Goal: Information Seeking & Learning: Learn about a topic

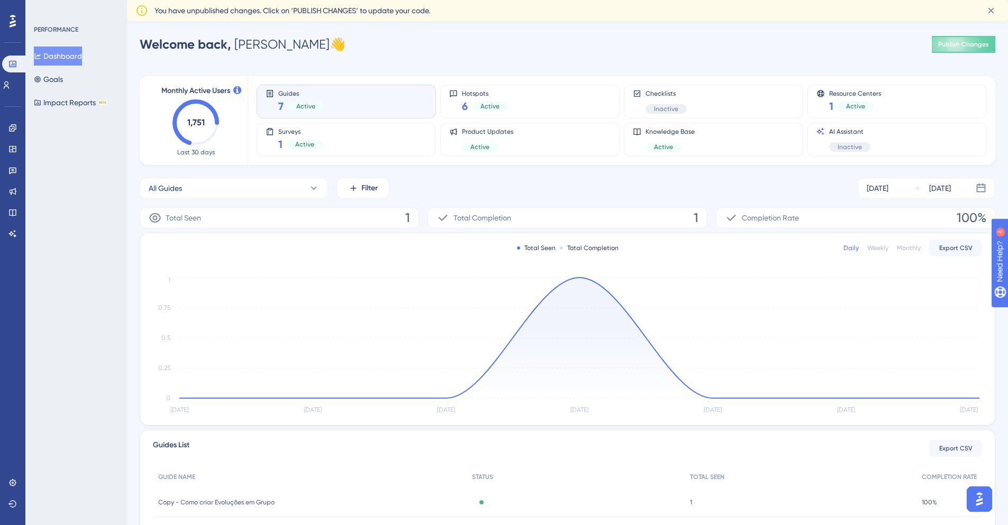
click at [406, 90] on div "Guides 7 Active" at bounding box center [346, 101] width 161 height 24
click at [311, 186] on icon at bounding box center [313, 188] width 11 height 11
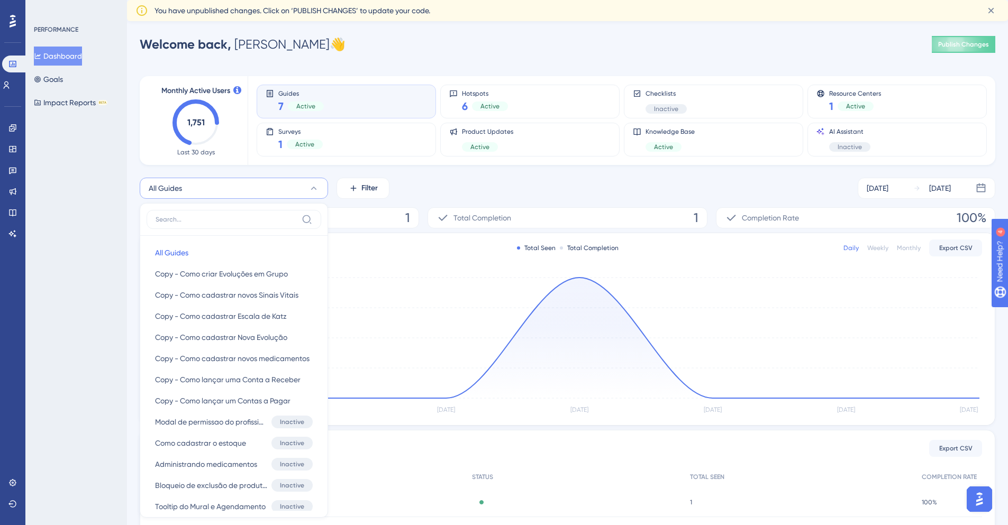
scroll to position [86, 0]
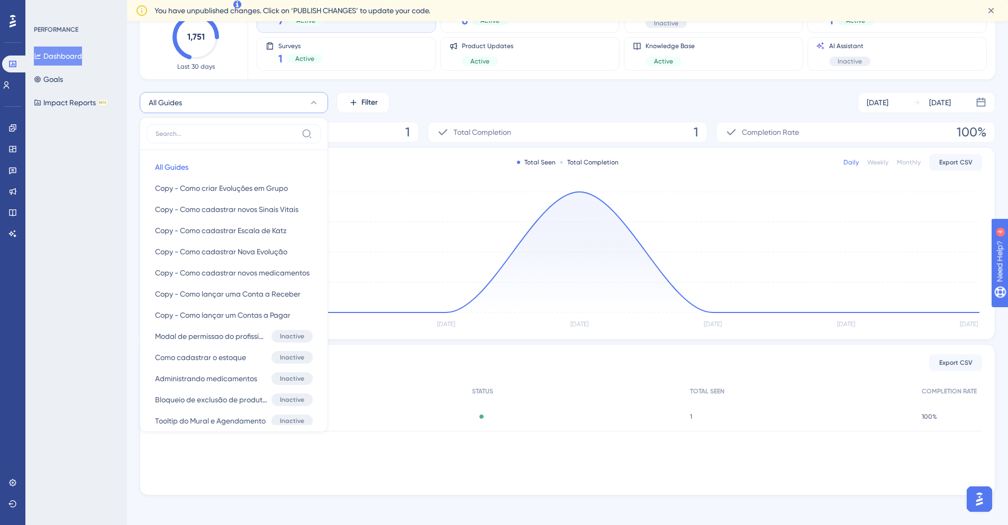
click at [491, 182] on div "Total Seen Total Completion Daily Weekly Monthly Export CSV [DATE] Sep [DATE] S…" at bounding box center [567, 244] width 854 height 192
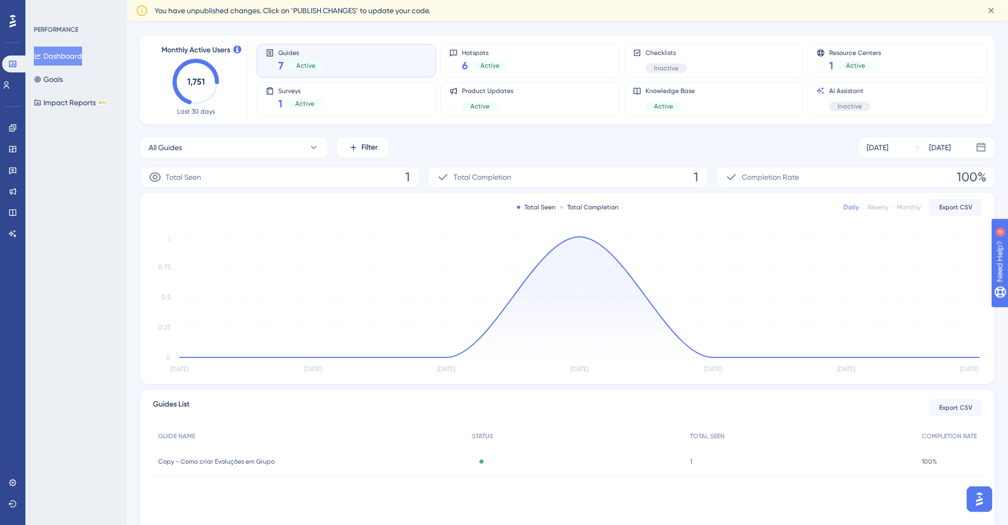
scroll to position [0, 0]
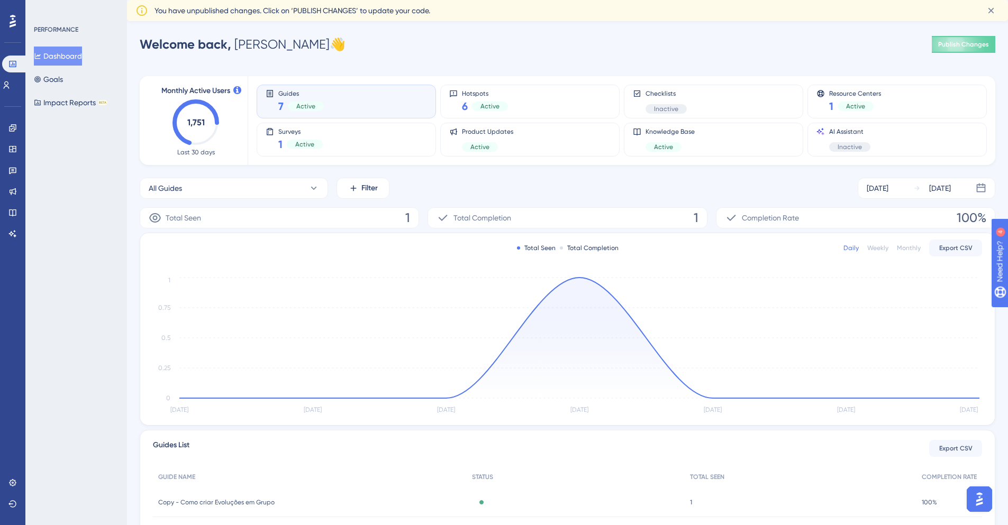
click at [987, 6] on icon at bounding box center [990, 10] width 11 height 11
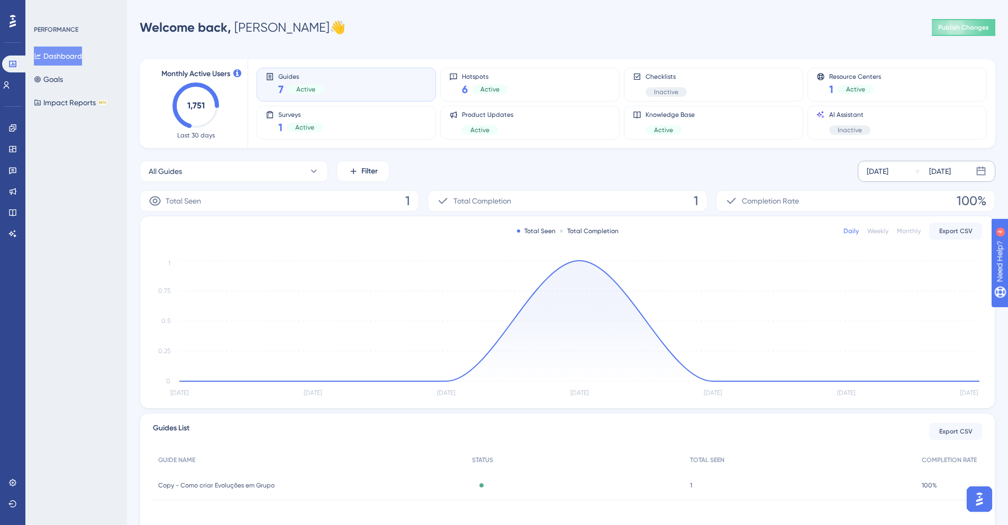
click at [896, 163] on div "[DATE] [DATE]" at bounding box center [926, 171] width 138 height 21
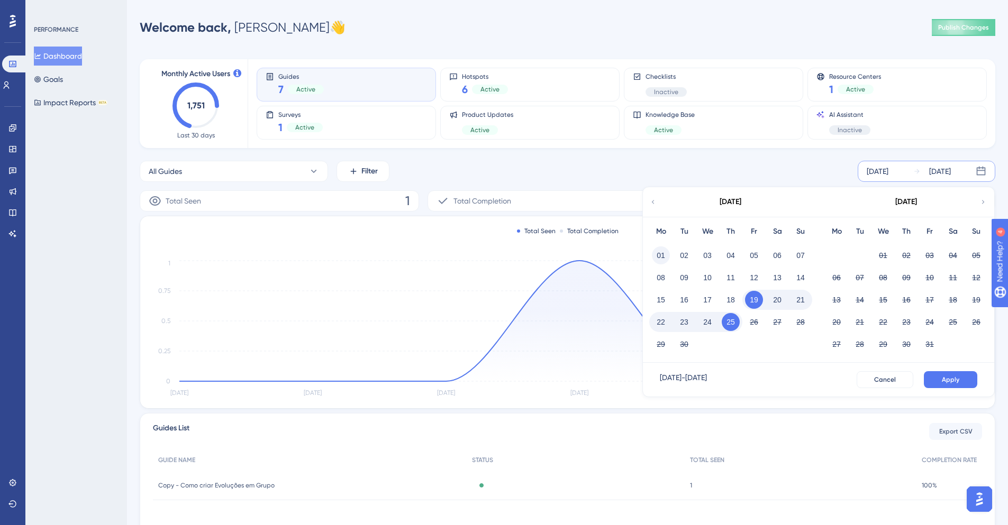
click at [657, 256] on button "01" at bounding box center [661, 255] width 18 height 18
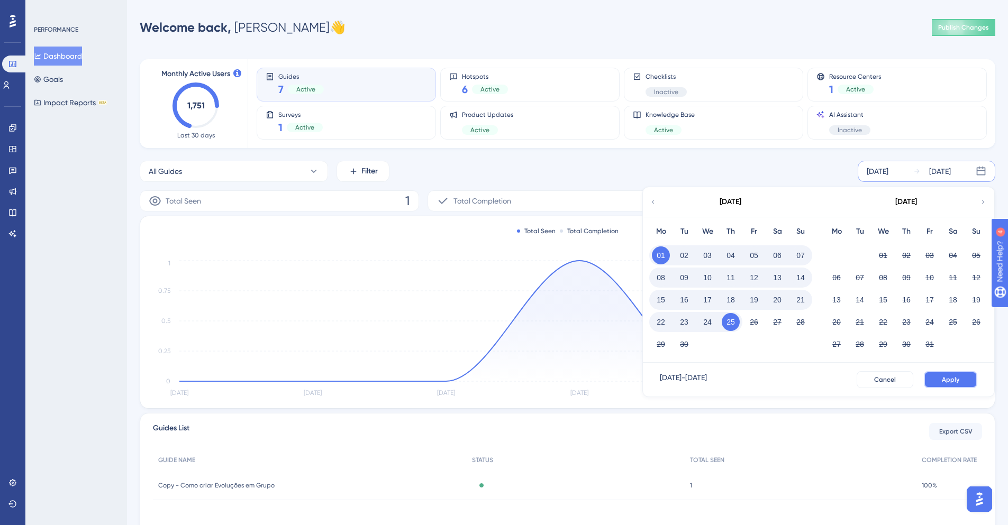
click at [941, 378] on span "Apply" at bounding box center [949, 380] width 17 height 8
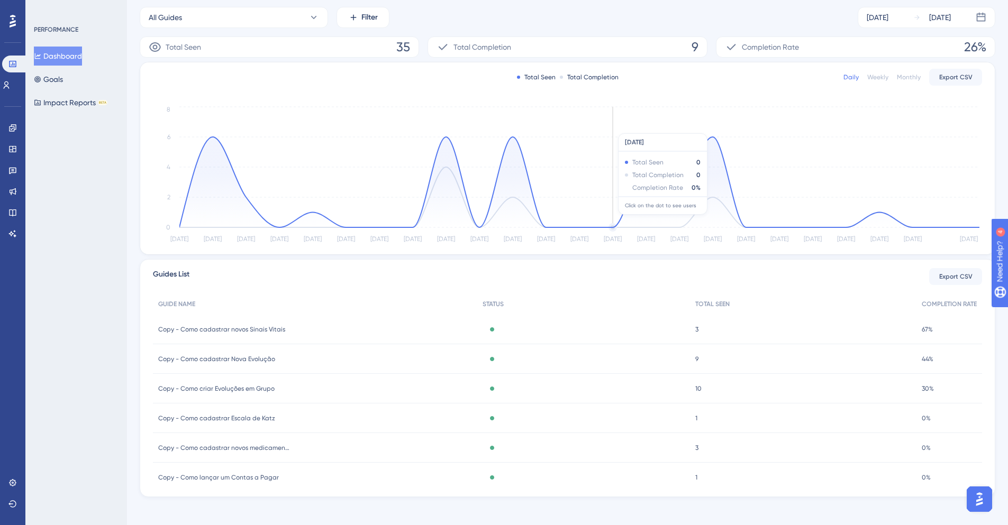
scroll to position [160, 0]
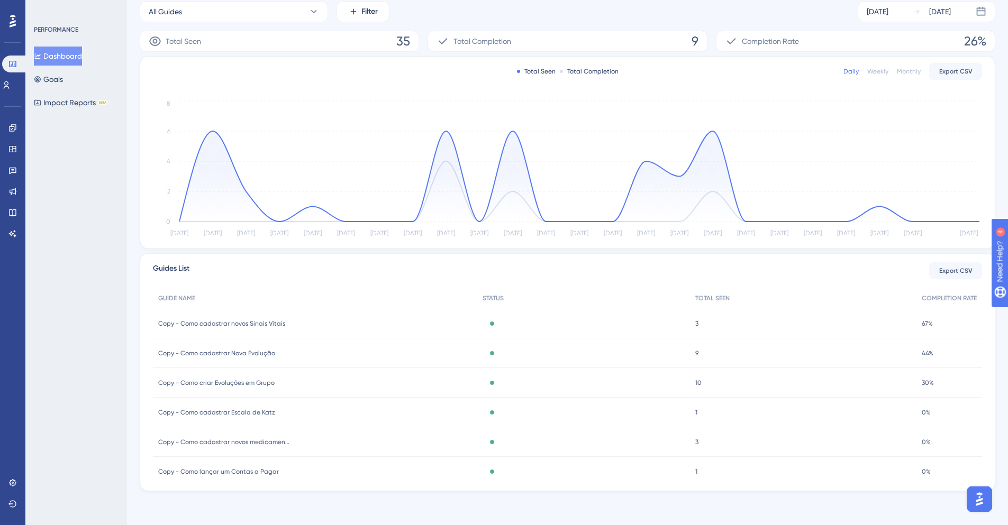
click at [227, 324] on span "Copy - Como cadastrar novos Sinais Vitais" at bounding box center [221, 323] width 127 height 8
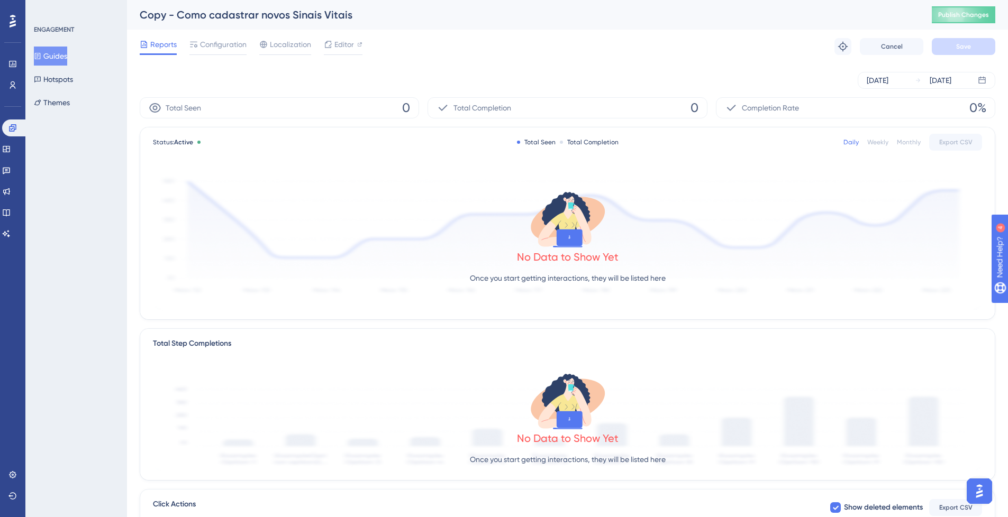
click at [67, 52] on button "Guides" at bounding box center [50, 56] width 33 height 19
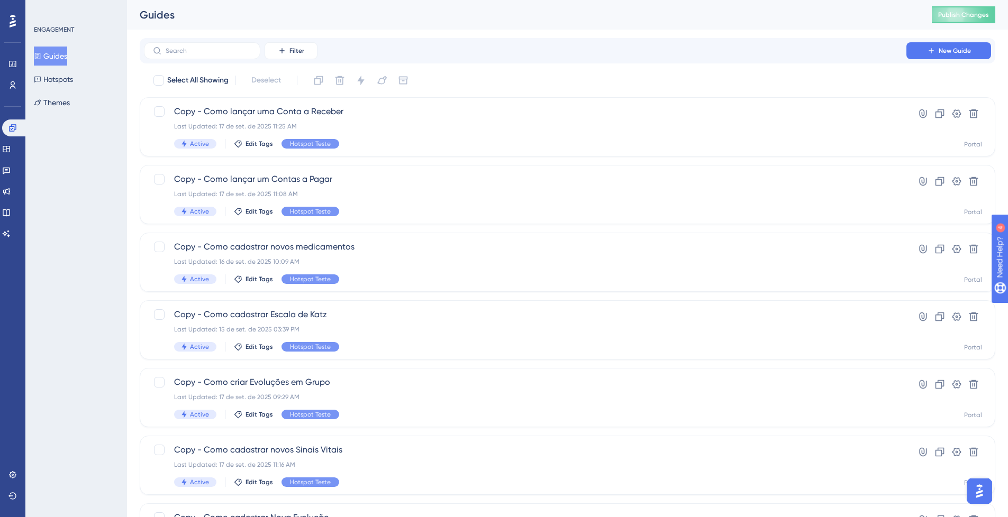
click at [16, 22] on div at bounding box center [12, 21] width 17 height 17
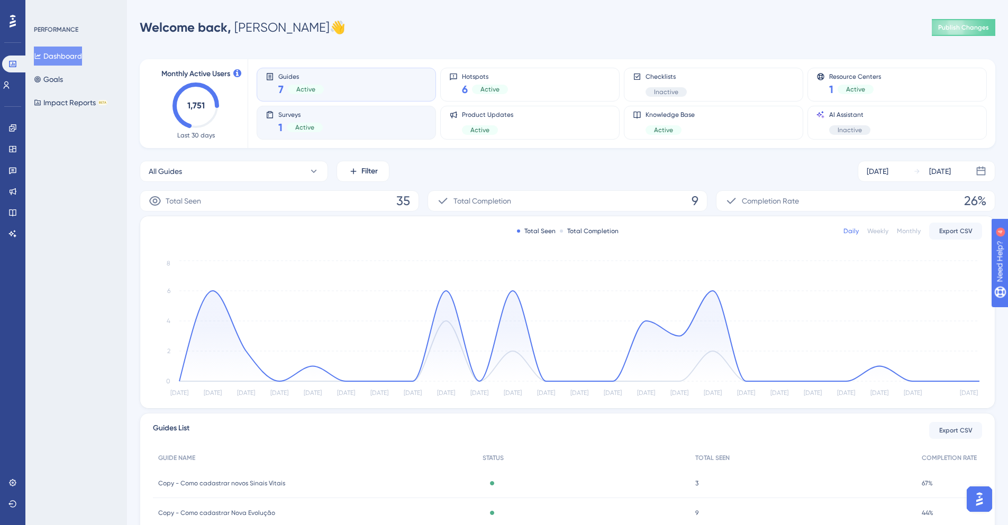
click at [349, 114] on div "Surveys 1 Active" at bounding box center [346, 123] width 161 height 24
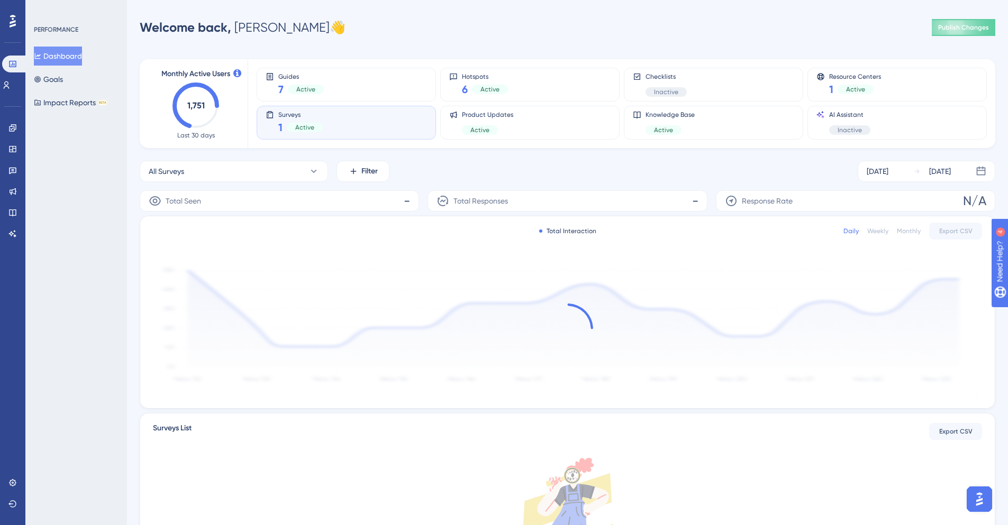
drag, startPoint x: 371, startPoint y: 122, endPoint x: 358, endPoint y: 115, distance: 14.9
click at [371, 122] on div "Surveys 1 Active" at bounding box center [346, 123] width 161 height 24
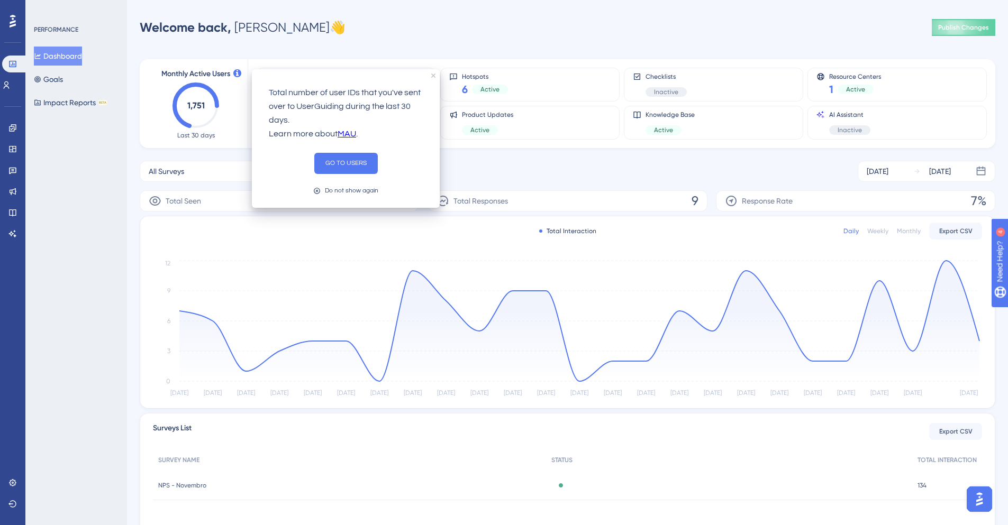
click at [233, 70] on icon at bounding box center [237, 73] width 8 height 8
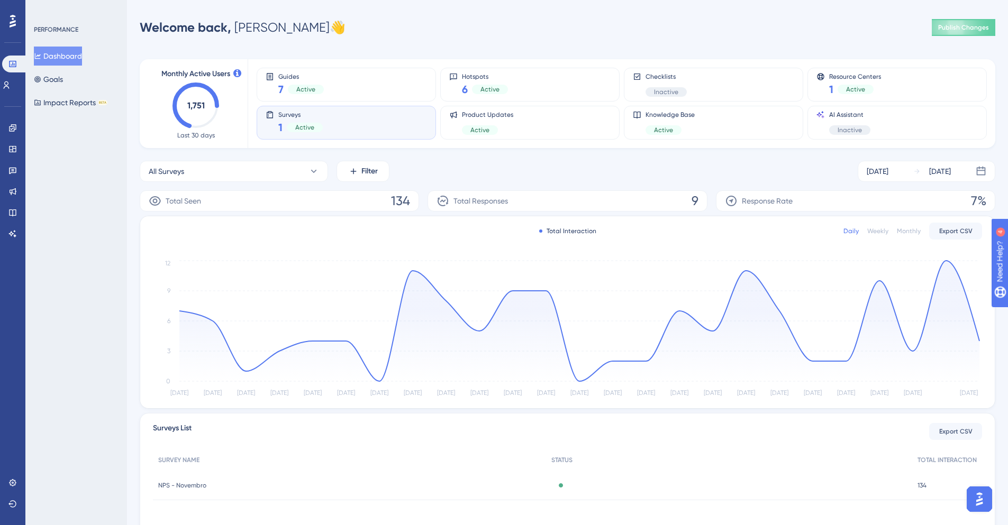
click at [262, 48] on div "Monthly Active Users 1,751 Last 30 days Guides 7 Active Hotspots 6 Active Check…" at bounding box center [567, 306] width 855 height 518
click at [63, 76] on button "Goals" at bounding box center [48, 79] width 29 height 19
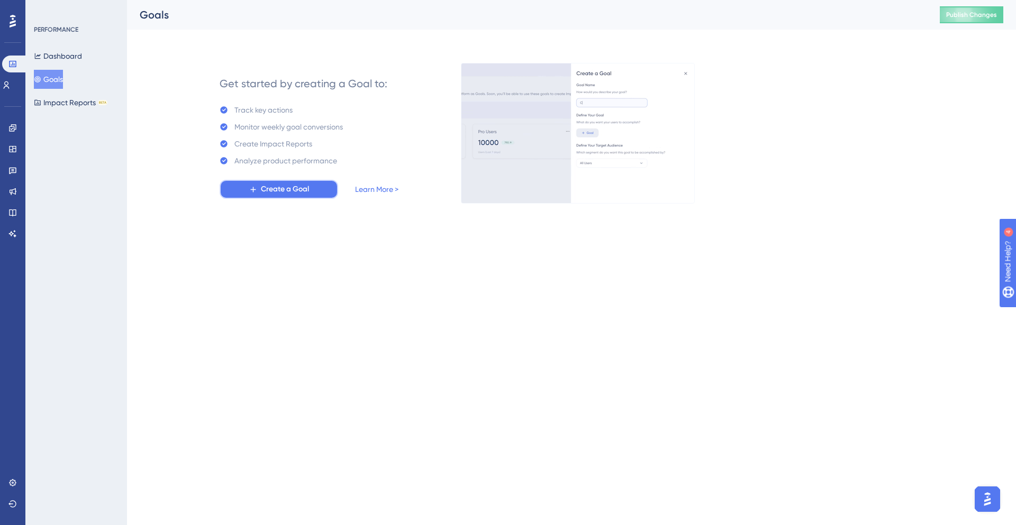
click at [249, 180] on button "Create a Goal" at bounding box center [278, 189] width 118 height 19
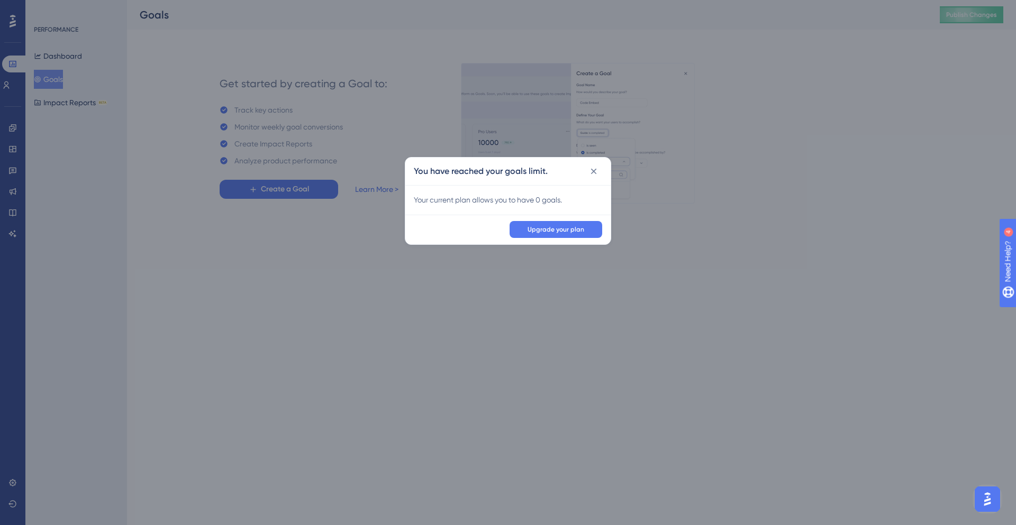
click at [589, 171] on icon at bounding box center [593, 171] width 11 height 11
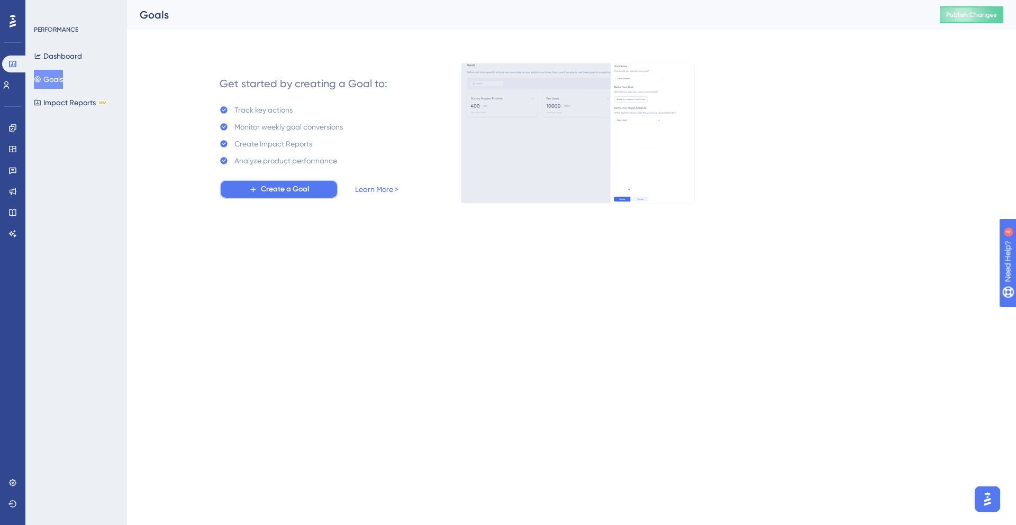
click at [267, 188] on span "Create a Goal" at bounding box center [285, 189] width 48 height 13
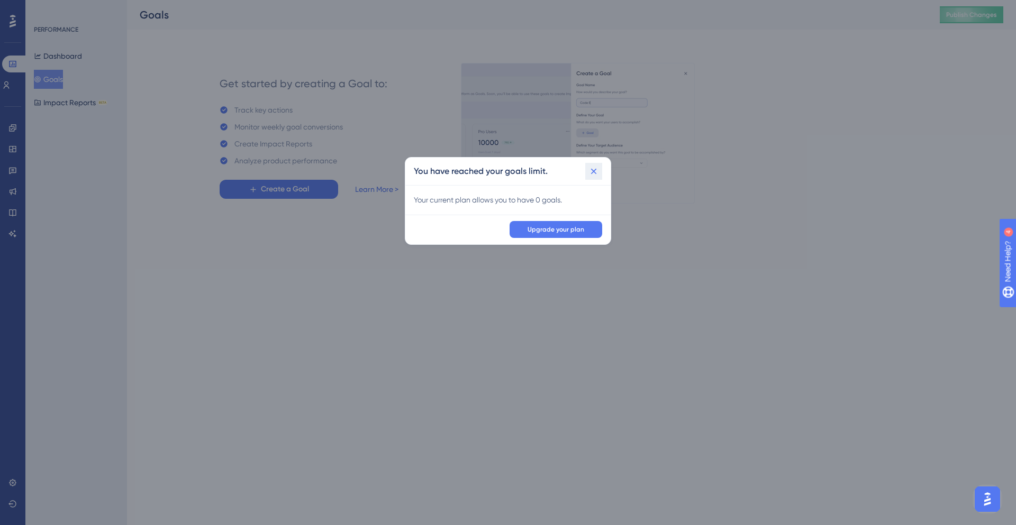
click at [594, 173] on icon at bounding box center [593, 171] width 11 height 11
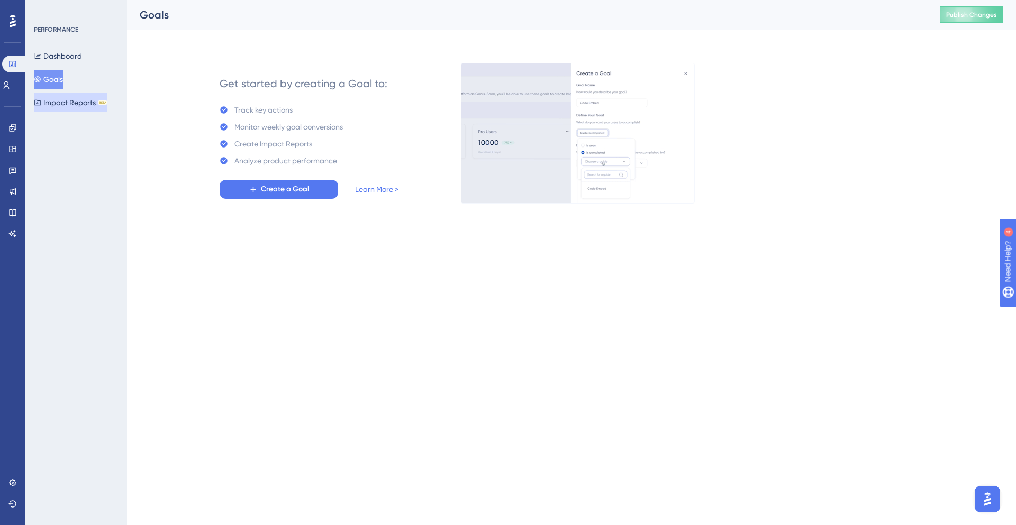
click at [61, 105] on button "Impact Reports BETA" at bounding box center [71, 102] width 74 height 19
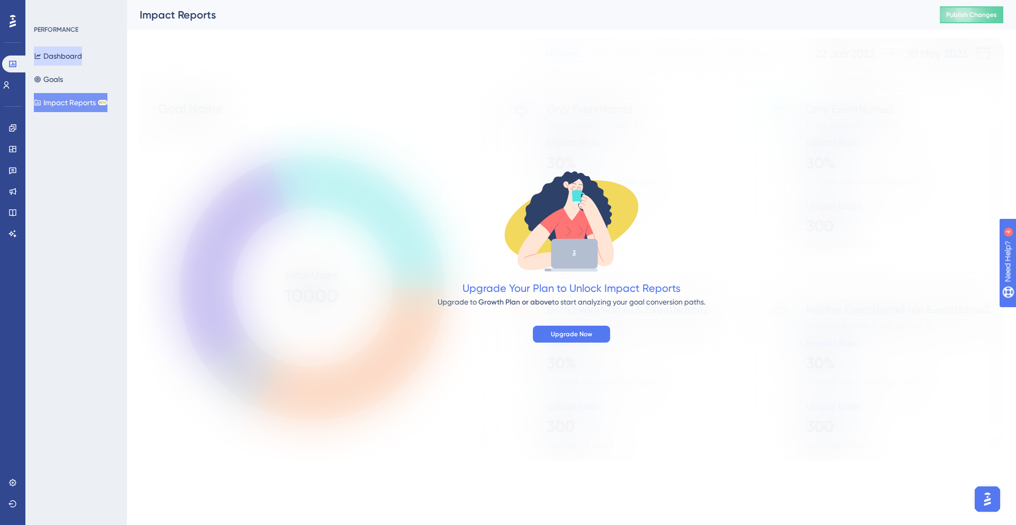
click at [60, 56] on button "Dashboard" at bounding box center [58, 56] width 48 height 19
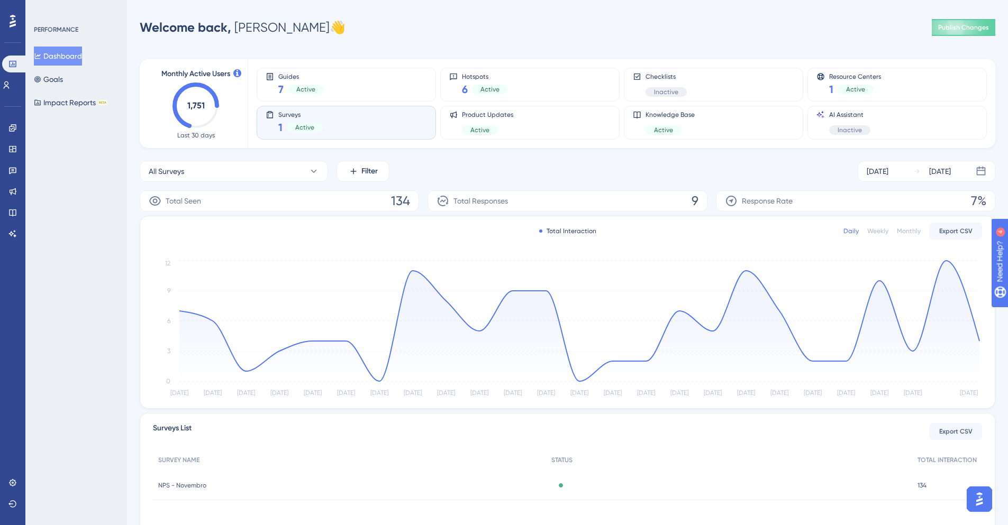
click at [768, 205] on span "Response Rate" at bounding box center [767, 201] width 51 height 13
click at [758, 195] on span "Response Rate" at bounding box center [767, 201] width 51 height 13
click at [731, 200] on icon at bounding box center [731, 201] width 11 height 11
click at [881, 171] on div "[DATE]" at bounding box center [877, 171] width 22 height 13
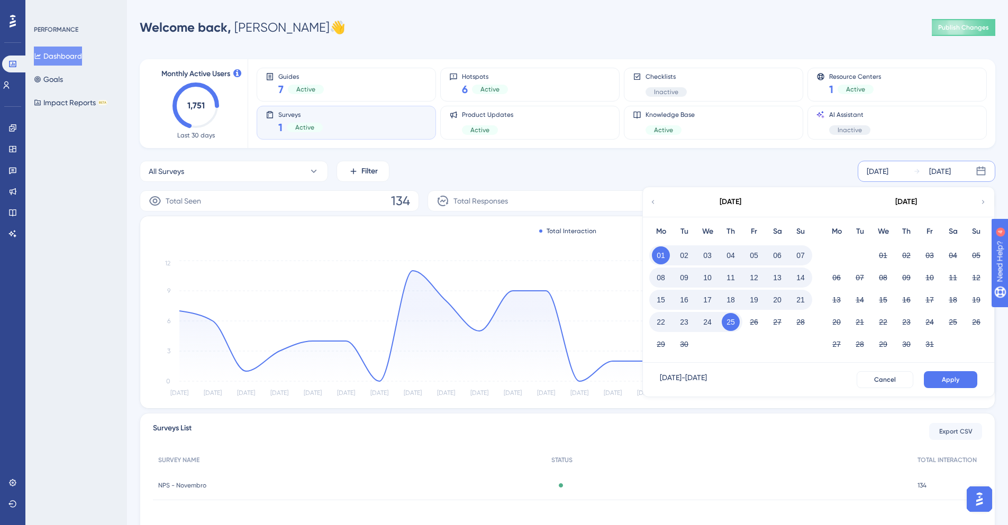
click at [773, 150] on div "Monthly Active Users 1,751 Last 30 days Guides 7 Active Hotspots 6 Active Check…" at bounding box center [567, 306] width 855 height 518
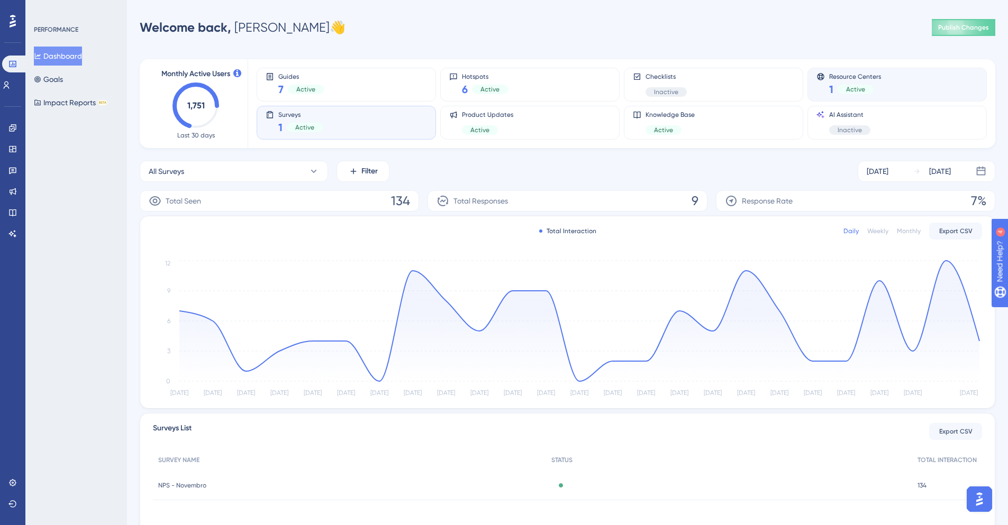
click at [847, 92] on span "Active" at bounding box center [855, 89] width 19 height 8
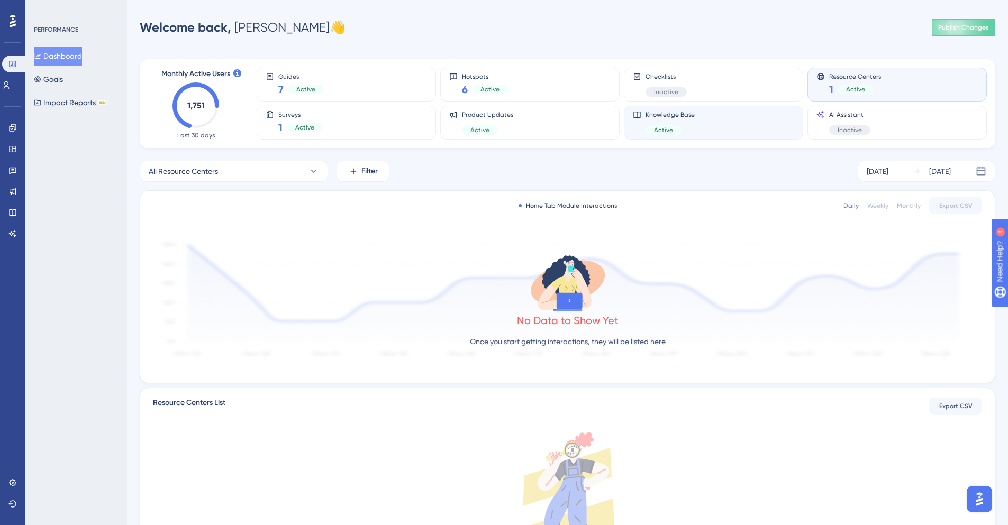
click at [728, 121] on div "Knowledge Base Active" at bounding box center [713, 123] width 161 height 24
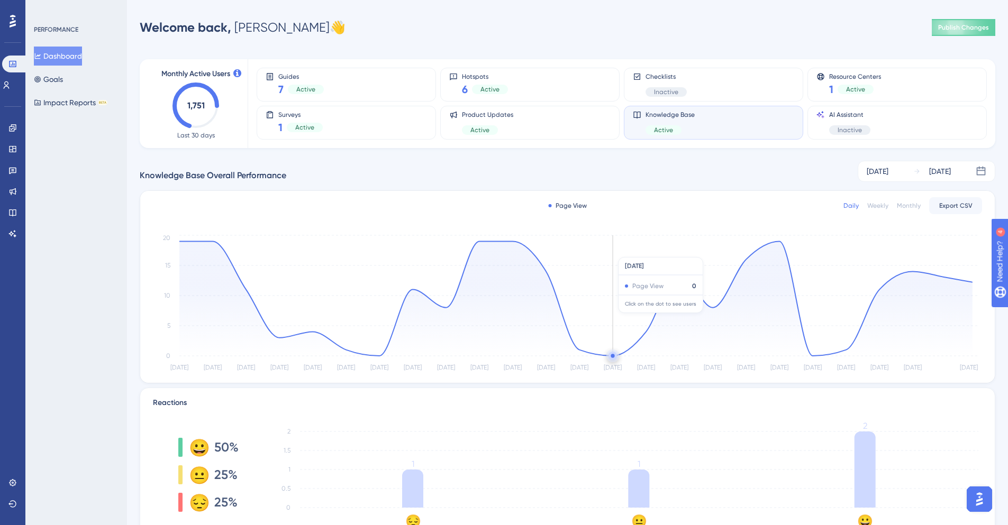
scroll to position [55, 0]
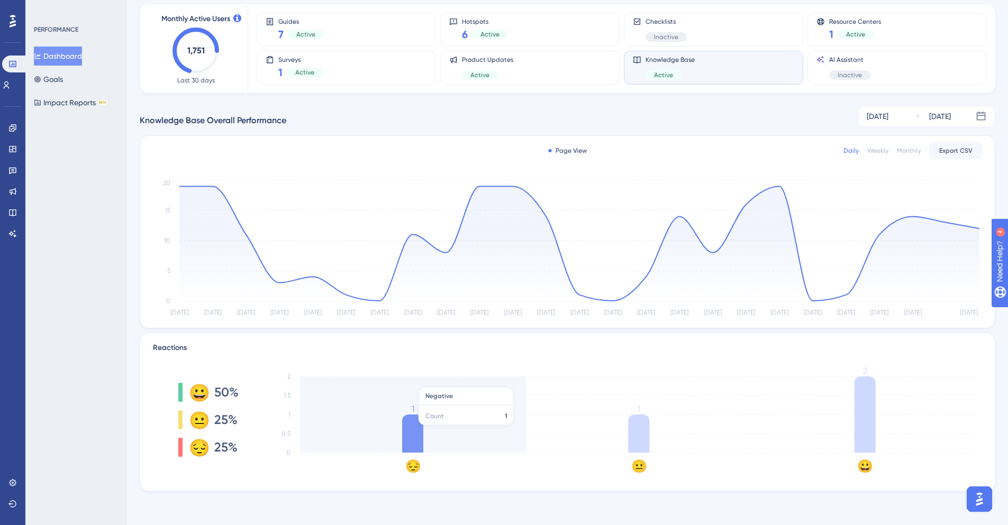
click at [405, 430] on icon at bounding box center [412, 434] width 21 height 38
click at [404, 430] on icon at bounding box center [412, 434] width 21 height 38
click at [417, 433] on icon at bounding box center [412, 434] width 21 height 38
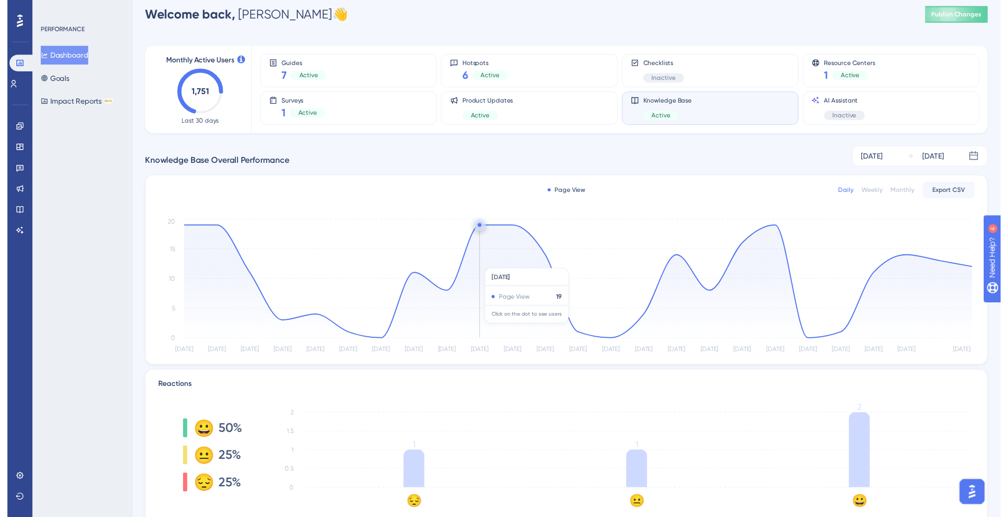
scroll to position [0, 0]
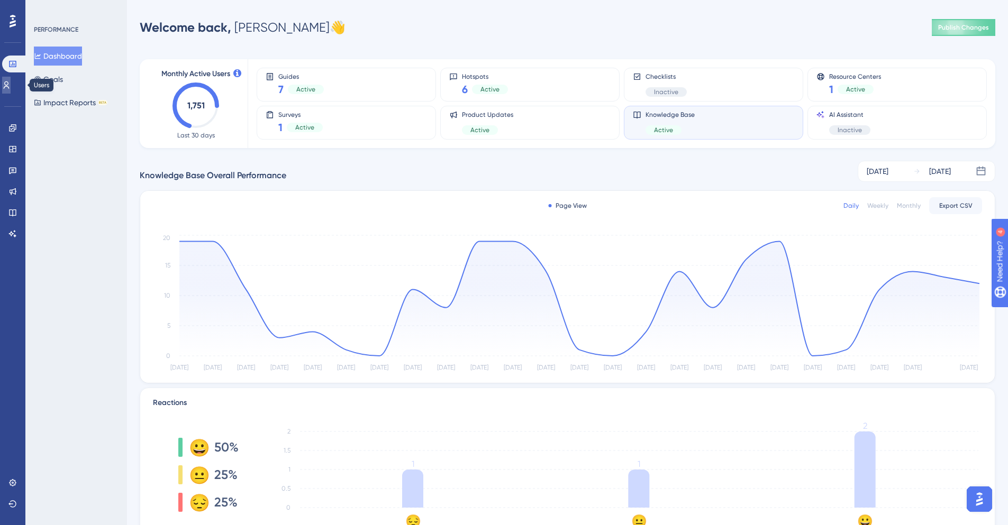
click at [11, 88] on icon at bounding box center [6, 85] width 8 height 8
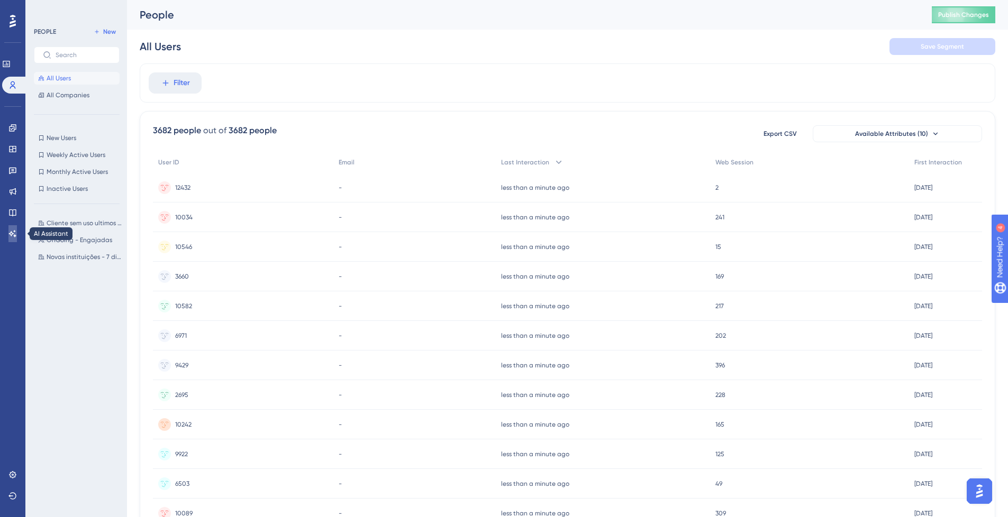
click at [8, 232] on link at bounding box center [12, 233] width 8 height 17
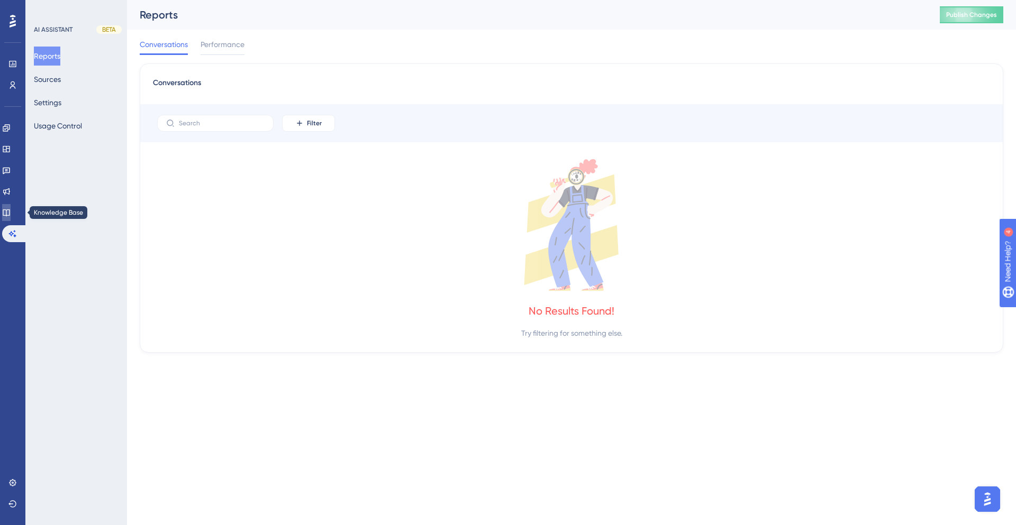
click at [7, 208] on link at bounding box center [6, 212] width 8 height 17
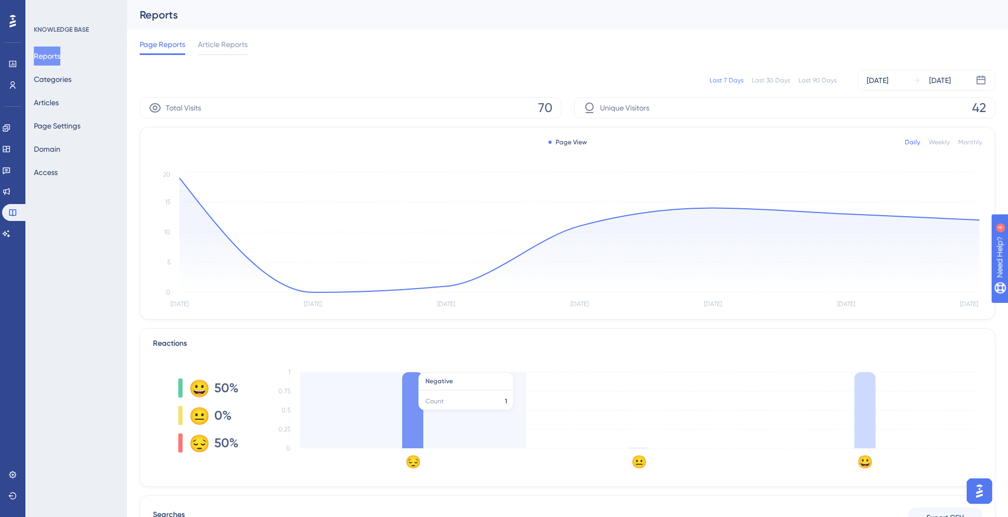
click at [395, 408] on icon "😔 😐 😀 0 0.25 0.5 0.75 1" at bounding box center [623, 416] width 718 height 106
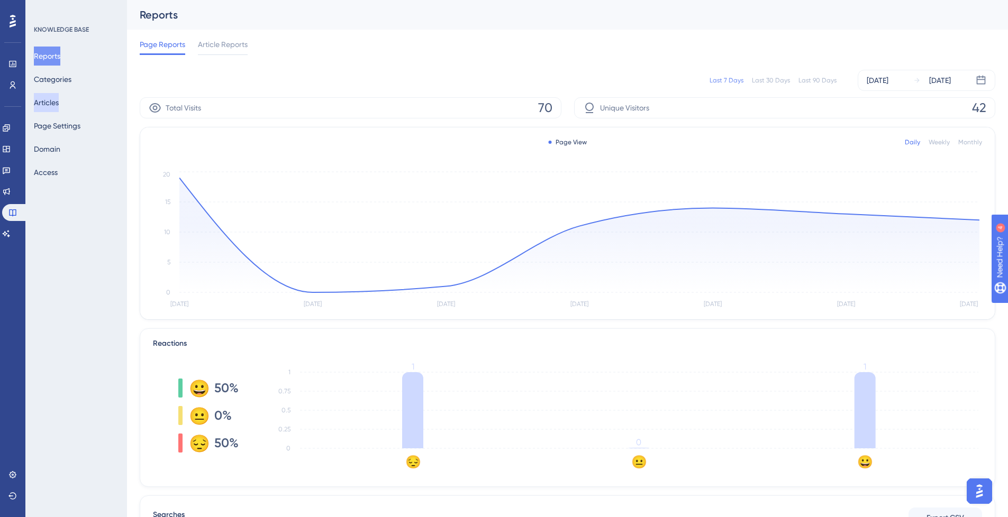
click at [54, 96] on button "Articles" at bounding box center [46, 102] width 25 height 19
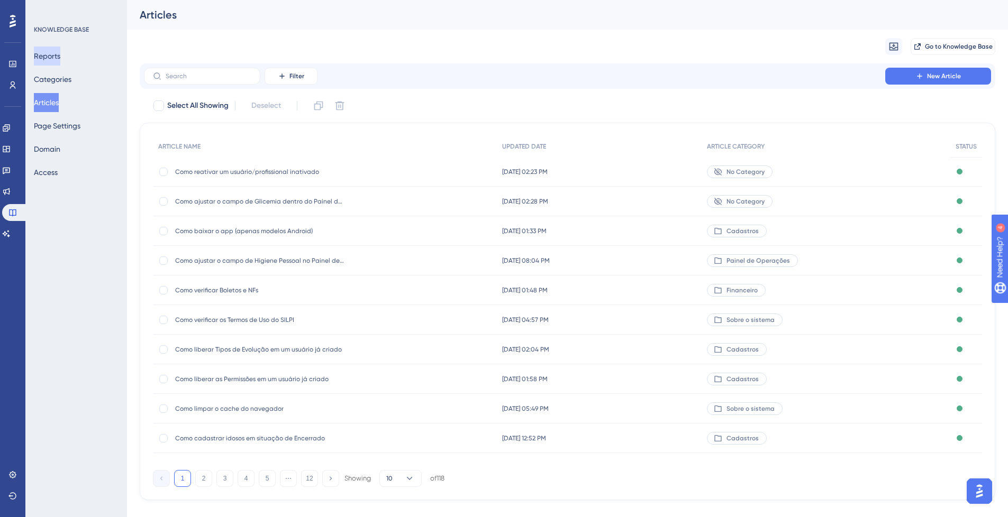
click at [48, 56] on button "Reports" at bounding box center [47, 56] width 26 height 19
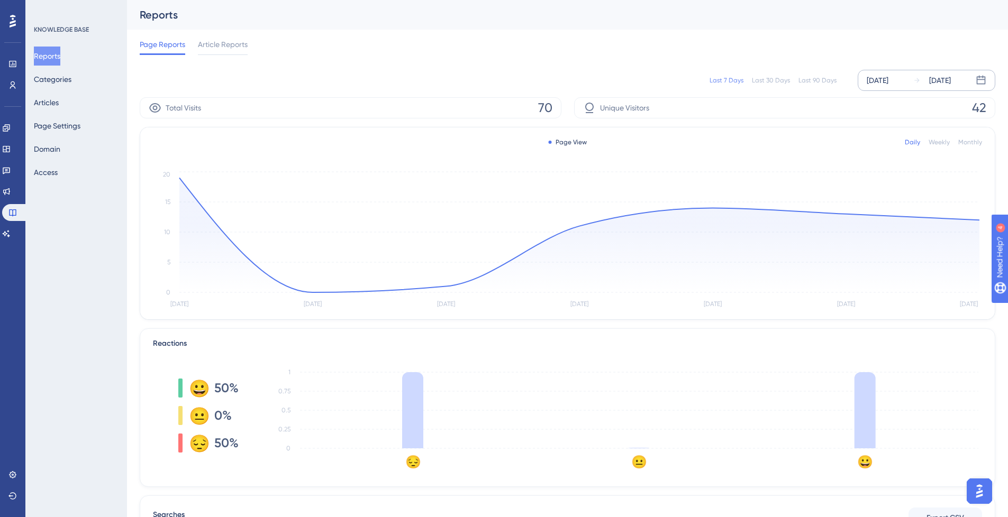
click at [879, 78] on div "[DATE]" at bounding box center [877, 80] width 22 height 13
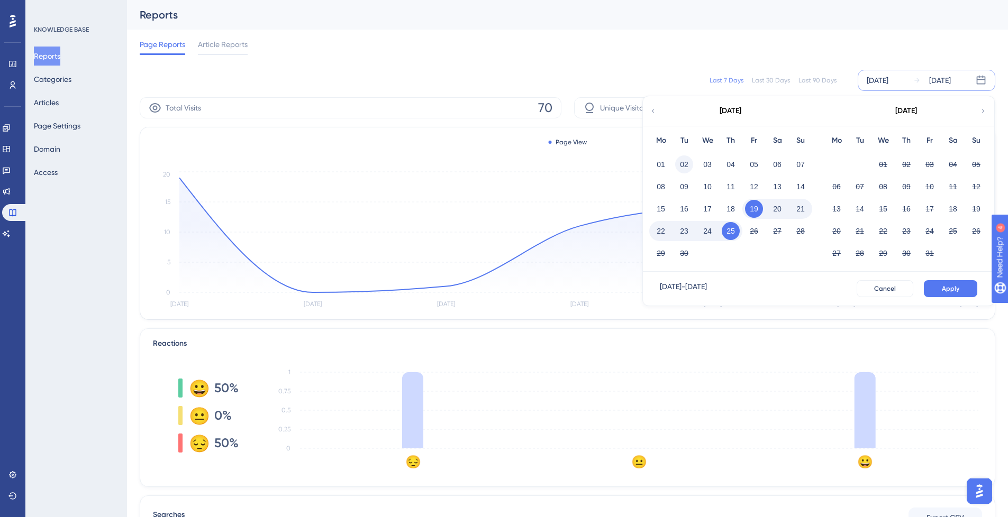
drag, startPoint x: 661, startPoint y: 158, endPoint x: 682, endPoint y: 162, distance: 21.1
click at [661, 159] on button "01" at bounding box center [661, 164] width 18 height 18
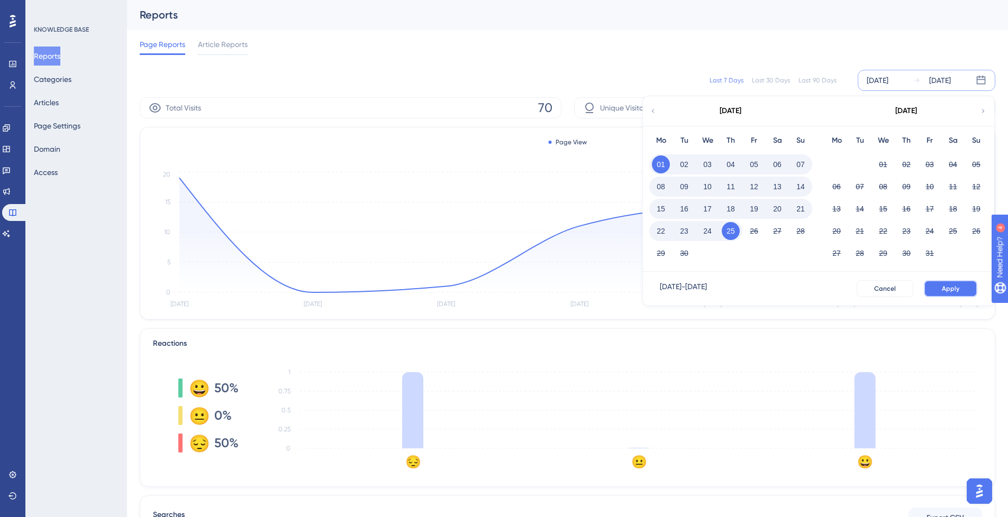
click at [968, 288] on button "Apply" at bounding box center [949, 288] width 53 height 17
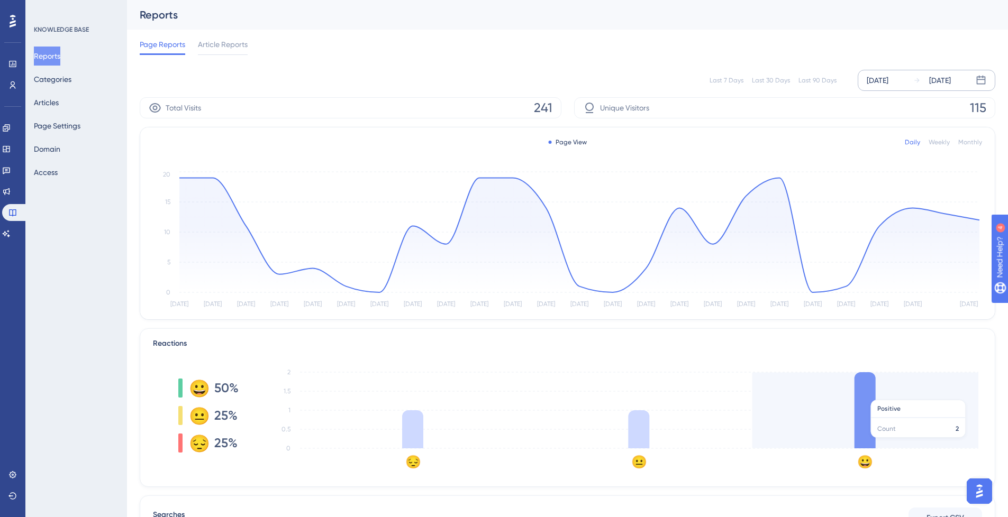
click at [862, 395] on icon at bounding box center [864, 410] width 21 height 76
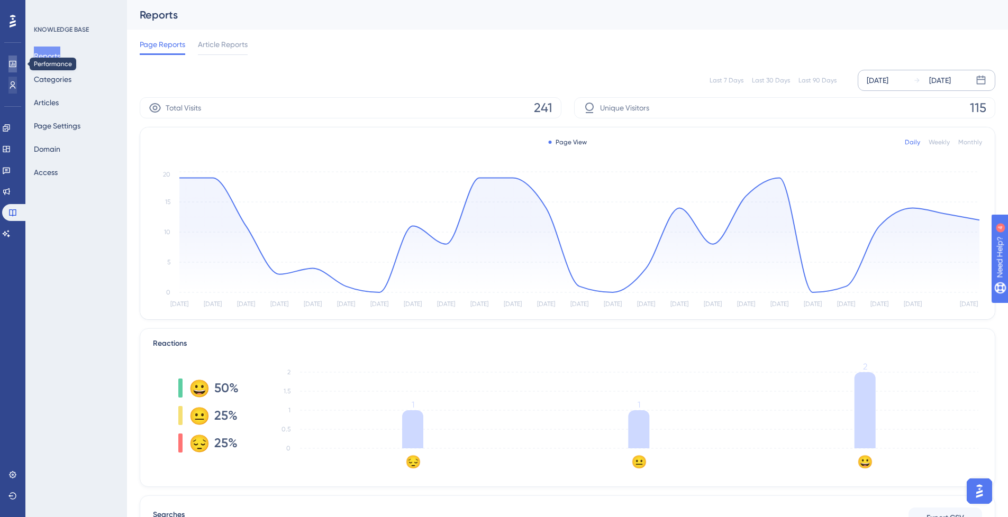
drag, startPoint x: 14, startPoint y: 56, endPoint x: 19, endPoint y: 87, distance: 31.0
click at [14, 56] on link at bounding box center [12, 64] width 8 height 17
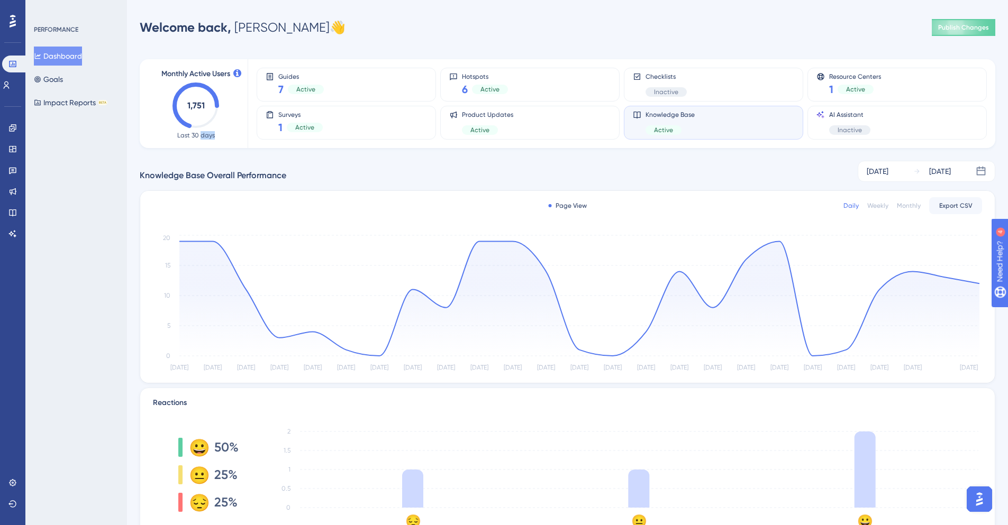
click at [200, 139] on div "Monthly Active Users 1,751 Last 30 days" at bounding box center [196, 103] width 104 height 89
click at [193, 116] on icon "1,751" at bounding box center [195, 106] width 47 height 47
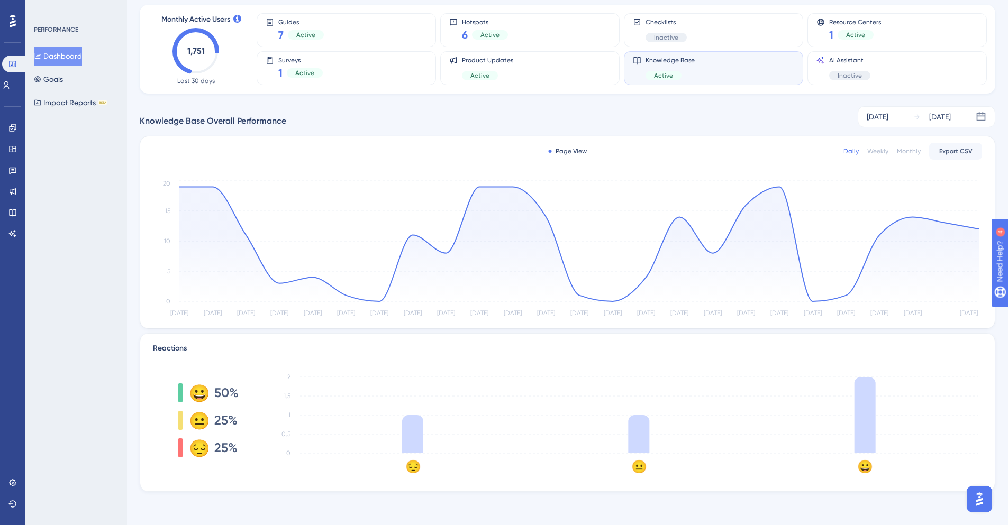
scroll to position [55, 0]
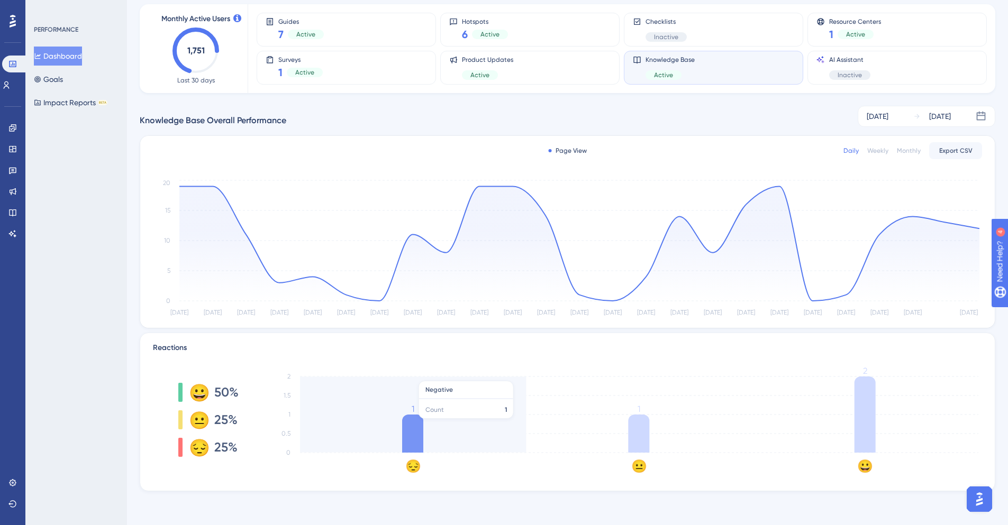
click at [417, 425] on icon at bounding box center [412, 434] width 21 height 38
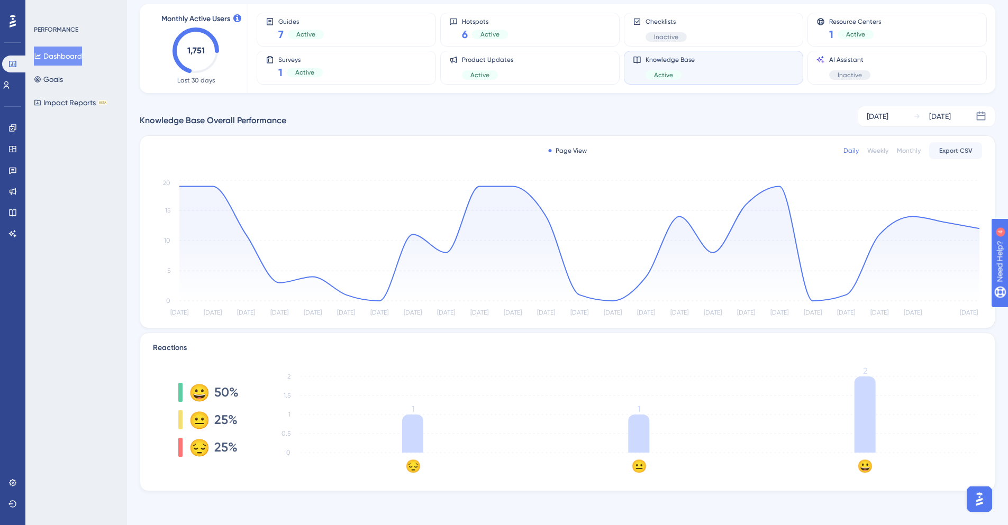
scroll to position [0, 0]
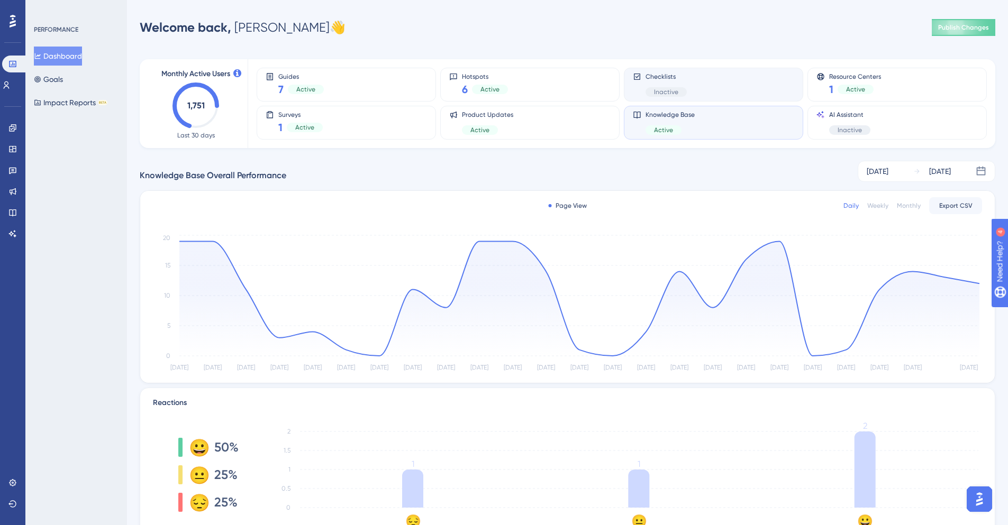
click at [680, 85] on div "Checklists Inactive" at bounding box center [665, 84] width 41 height 24
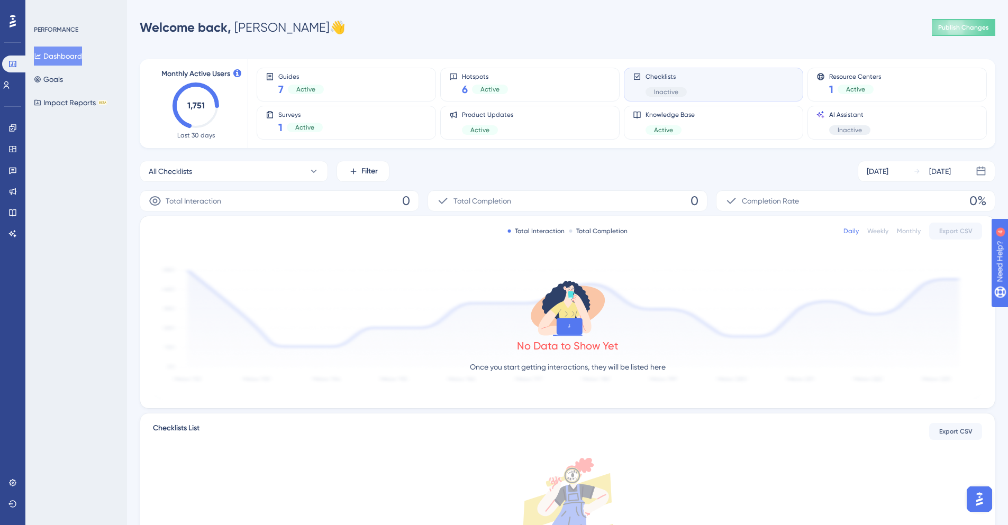
drag, startPoint x: 199, startPoint y: 100, endPoint x: 234, endPoint y: 88, distance: 36.6
click at [199, 100] on text "1,751" at bounding box center [195, 105] width 17 height 10
click at [239, 80] on div "Monthly Active Users 1,751 Last 30 days" at bounding box center [196, 103] width 104 height 89
click at [237, 77] on div at bounding box center [237, 74] width 8 height 10
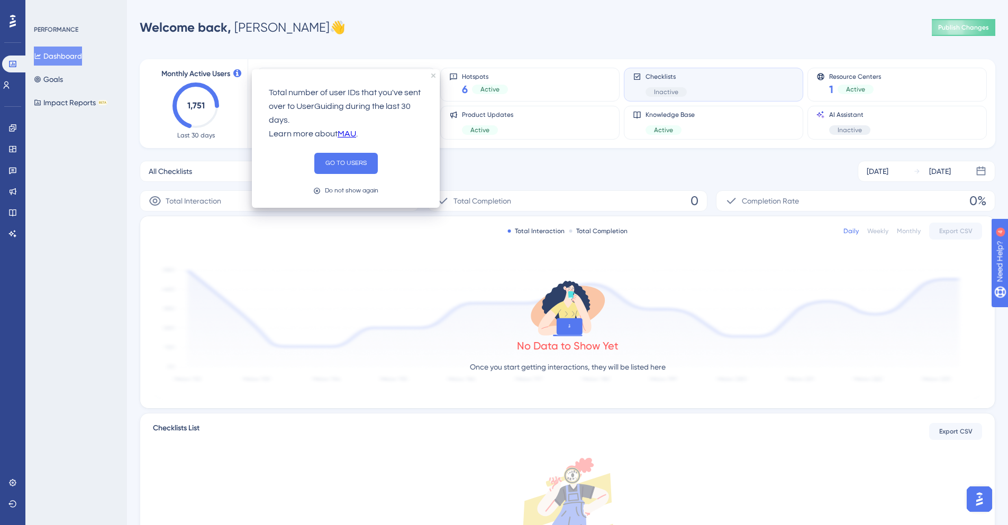
click at [236, 76] on icon at bounding box center [237, 73] width 8 height 8
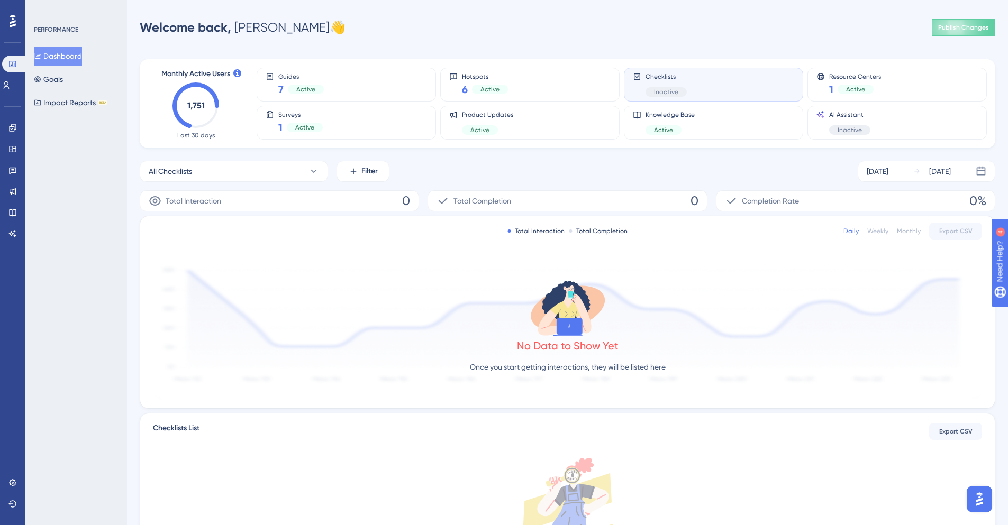
click at [268, 47] on div "Monthly Active Users 1,751 Last 30 days Guides 7 Active Hotspots 6 Active Check…" at bounding box center [567, 340] width 855 height 586
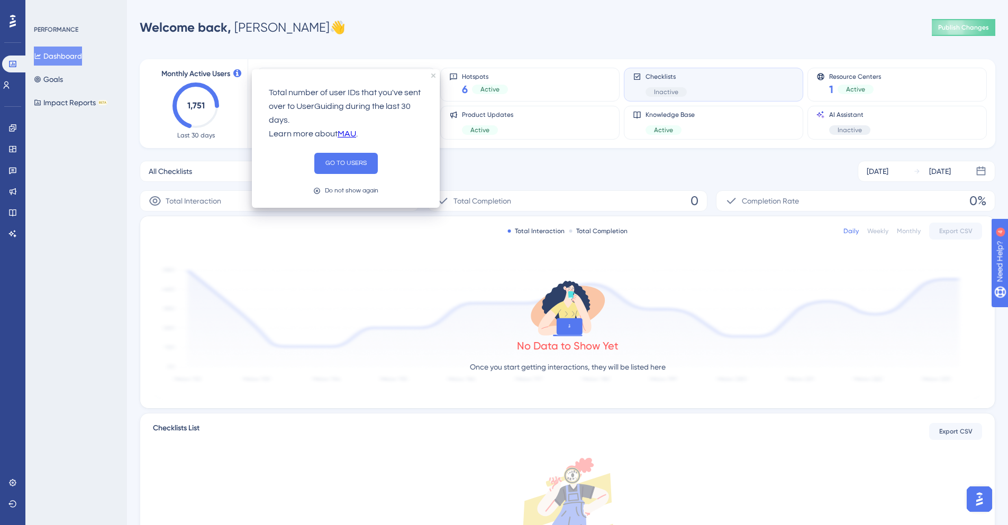
click at [235, 71] on icon at bounding box center [237, 73] width 8 height 8
click at [345, 163] on button "GO TO USERS" at bounding box center [345, 163] width 63 height 21
click at [346, 161] on button "GO TO USERS" at bounding box center [345, 163] width 63 height 21
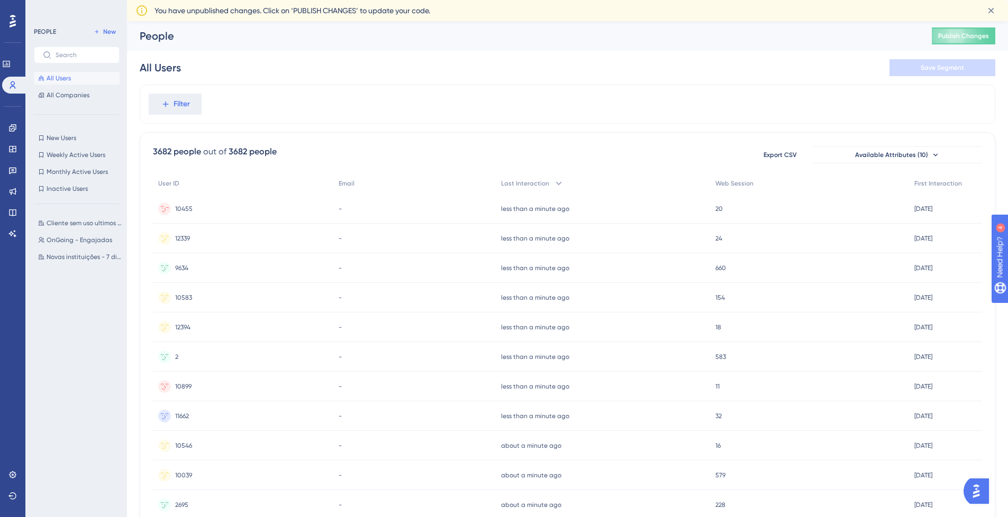
click at [303, 198] on div "10455 10455" at bounding box center [243, 209] width 180 height 30
click at [182, 213] on div "10455 10455" at bounding box center [183, 209] width 17 height 30
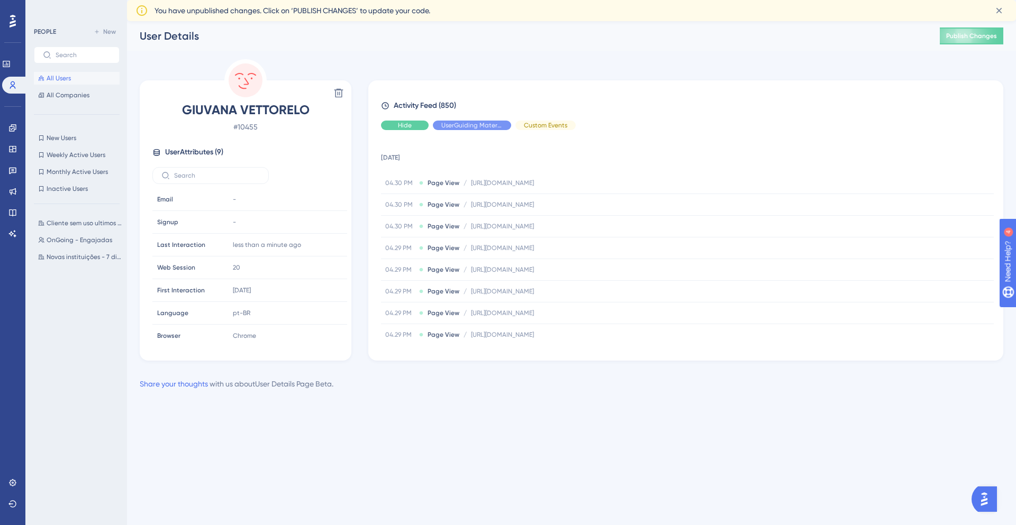
click at [411, 126] on div "Hide" at bounding box center [405, 126] width 48 height 10
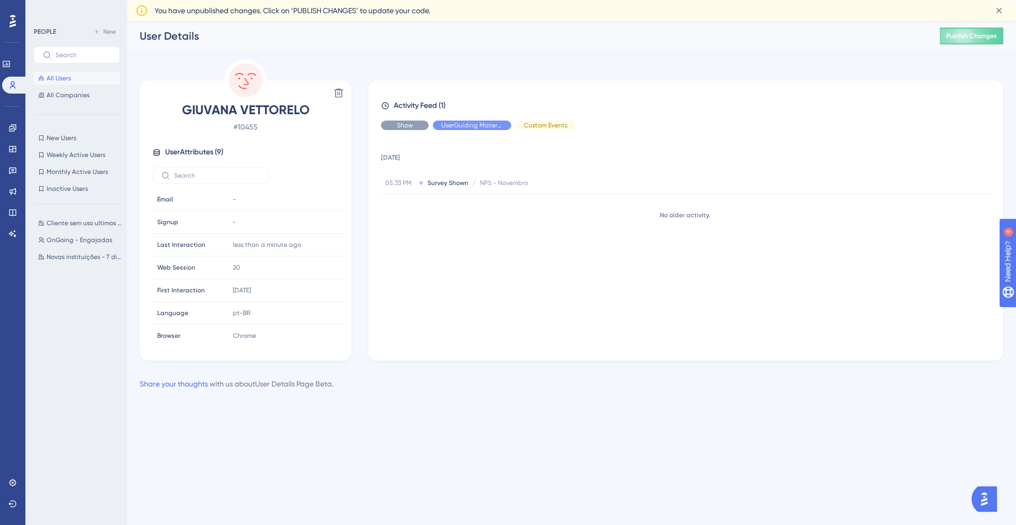
click at [412, 126] on span "Show" at bounding box center [405, 125] width 16 height 8
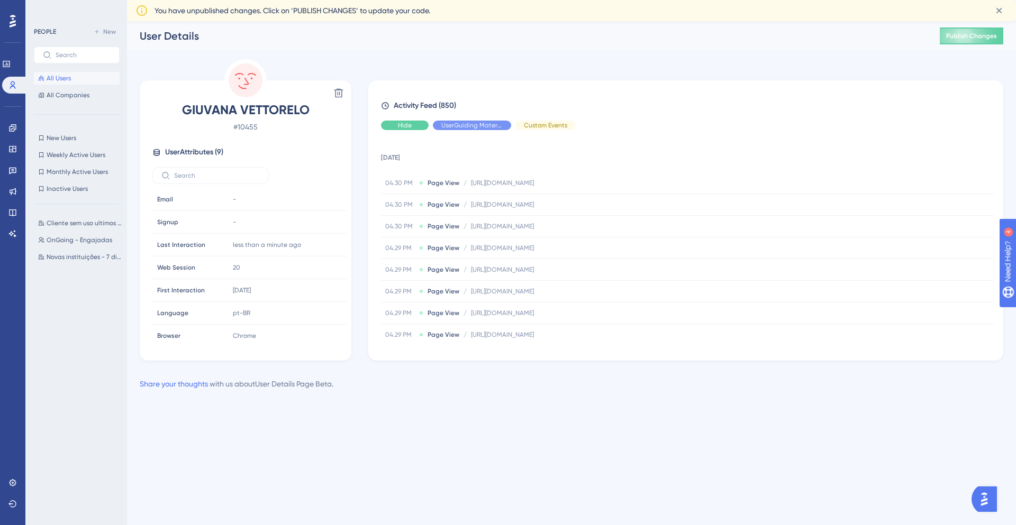
click at [416, 126] on div "Hide" at bounding box center [405, 126] width 48 height 10
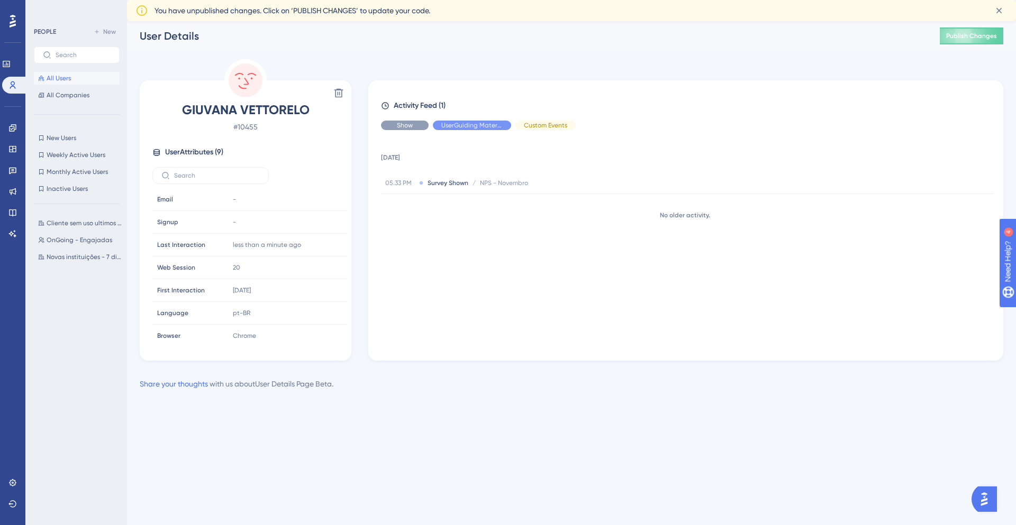
click at [416, 126] on div "Show" at bounding box center [405, 126] width 48 height 10
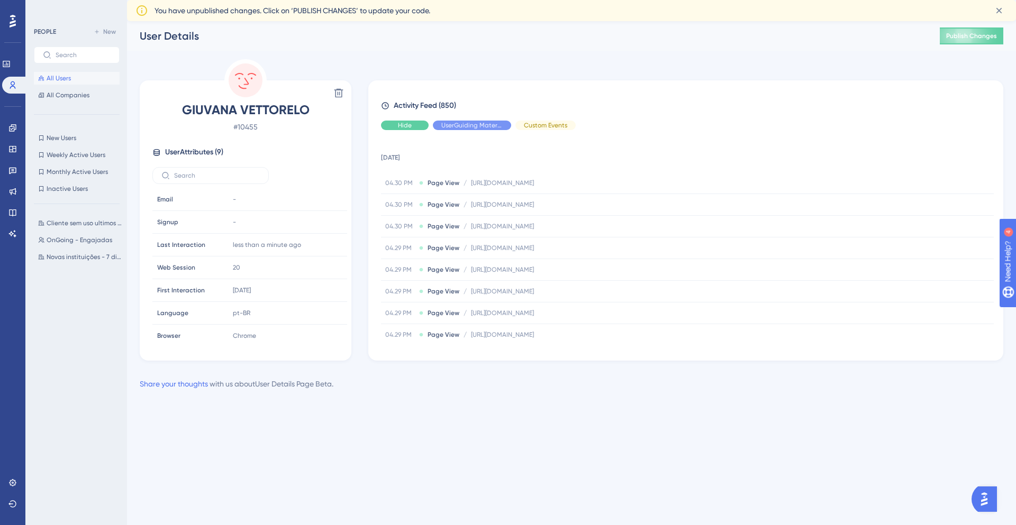
click at [420, 125] on div "Hide" at bounding box center [405, 126] width 48 height 10
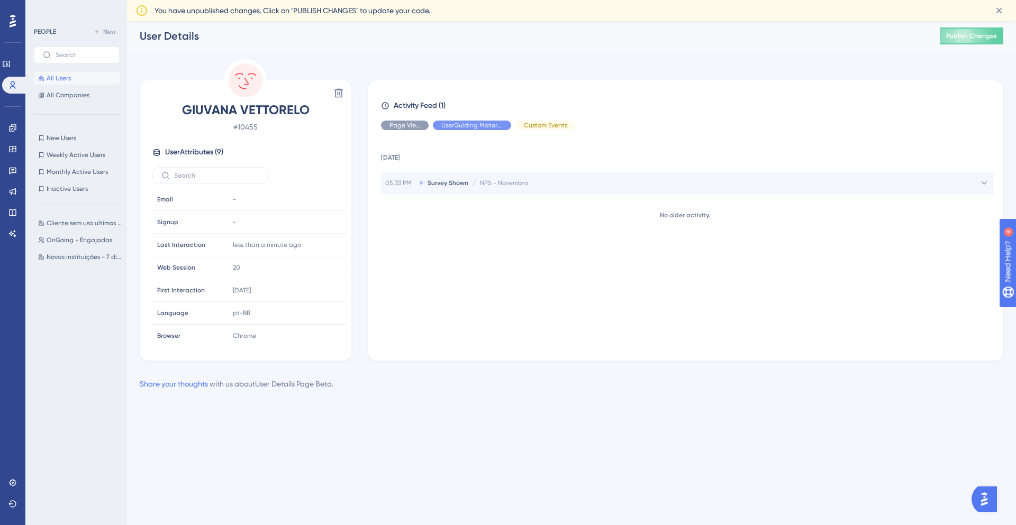
click at [495, 182] on span "NPS - Novembro" at bounding box center [504, 183] width 48 height 8
click at [428, 184] on span "Survey Shown" at bounding box center [447, 183] width 41 height 8
click at [480, 123] on div "Hide" at bounding box center [472, 126] width 78 height 10
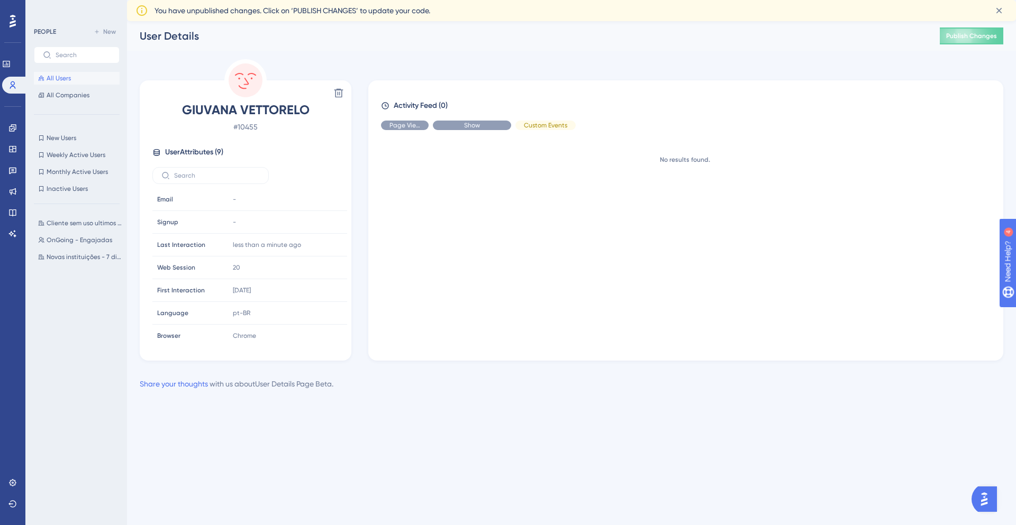
click at [480, 123] on div "Show" at bounding box center [472, 126] width 78 height 10
click at [408, 124] on span "Show" at bounding box center [405, 125] width 16 height 8
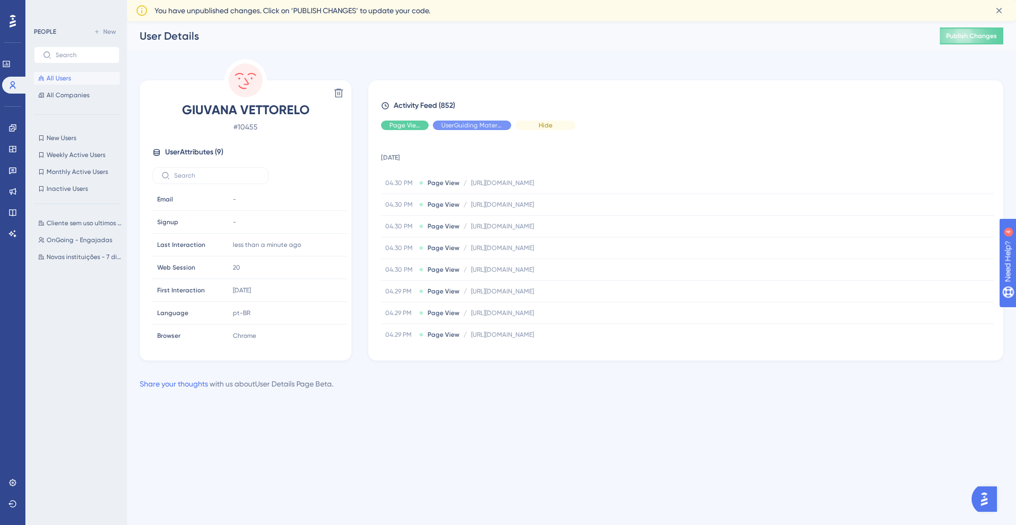
click at [551, 125] on span "Hide" at bounding box center [545, 125] width 14 height 8
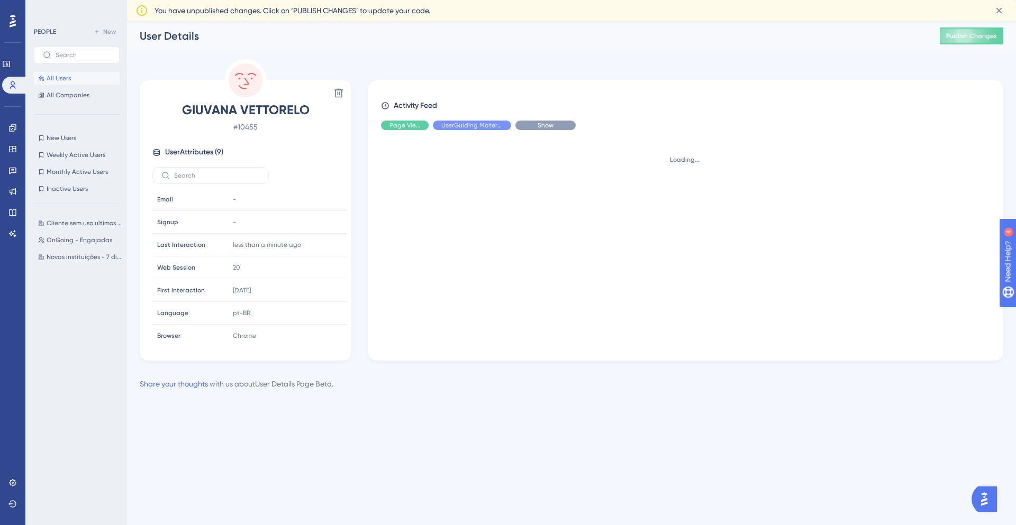
click at [551, 125] on span "Show" at bounding box center [545, 125] width 16 height 8
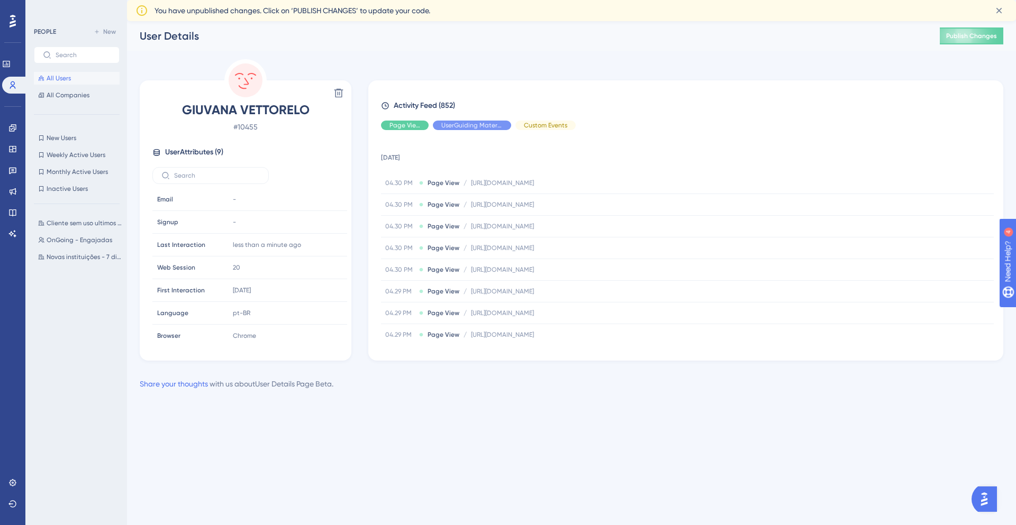
click at [50, 79] on span "All Users" at bounding box center [59, 78] width 24 height 8
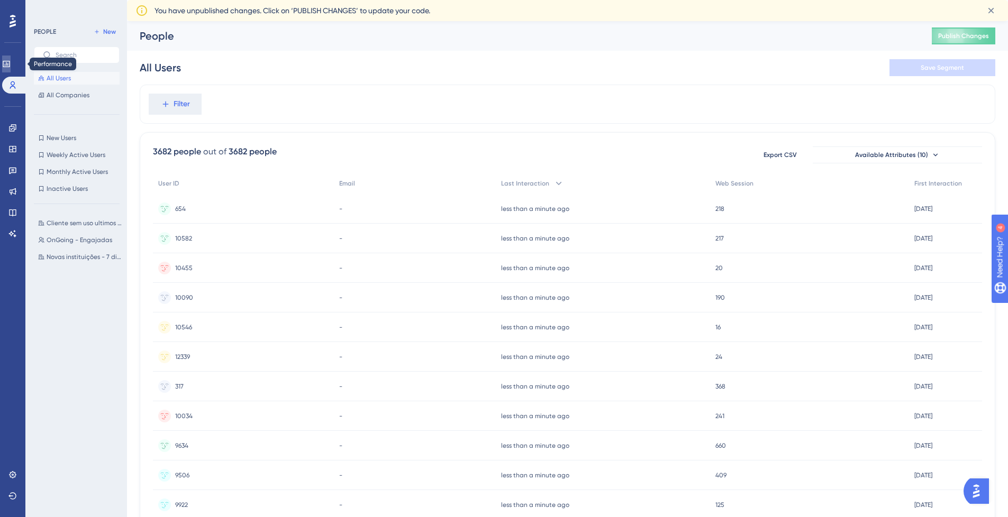
click at [11, 59] on link at bounding box center [6, 64] width 8 height 17
